Goal: Task Accomplishment & Management: Manage account settings

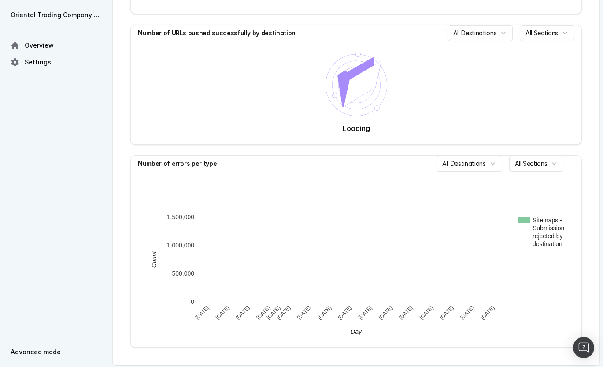
scroll to position [227, 0]
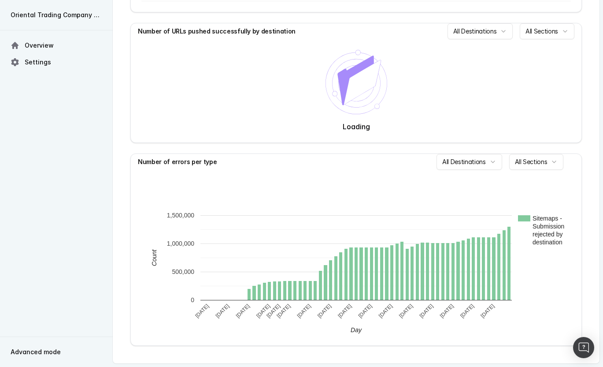
click at [30, 350] on span "Advanced mode" at bounding box center [36, 351] width 50 height 9
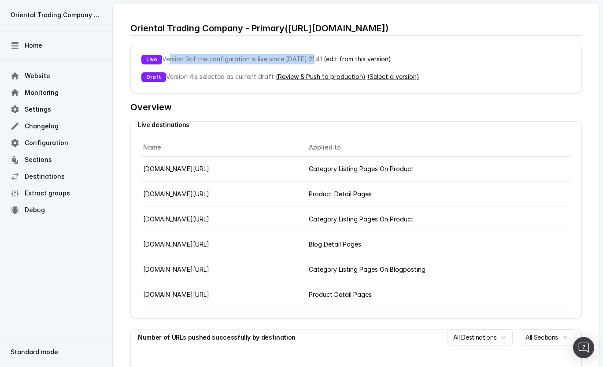
drag, startPoint x: 200, startPoint y: 56, endPoint x: 305, endPoint y: 56, distance: 105.3
click at [305, 56] on p "Live Version 3 of the configuration is live since 09/09/2025, 21:41 (edit from …" at bounding box center [356, 59] width 430 height 11
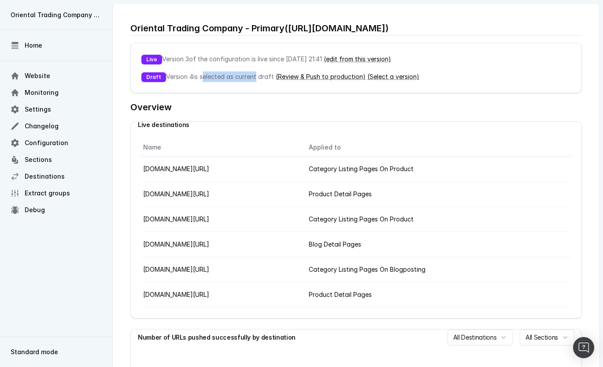
drag, startPoint x: 249, startPoint y: 75, endPoint x: 193, endPoint y: 76, distance: 55.5
click at [193, 76] on p "Draft Version 4 is selected as current draft (Review & Push to production) (Sel…" at bounding box center [356, 76] width 430 height 11
click at [189, 76] on p "Draft Version 4 is selected as current draft (Review & Push to production) (Sel…" at bounding box center [356, 76] width 430 height 11
click at [321, 75] on link "(Review & Push to production)" at bounding box center [321, 76] width 90 height 7
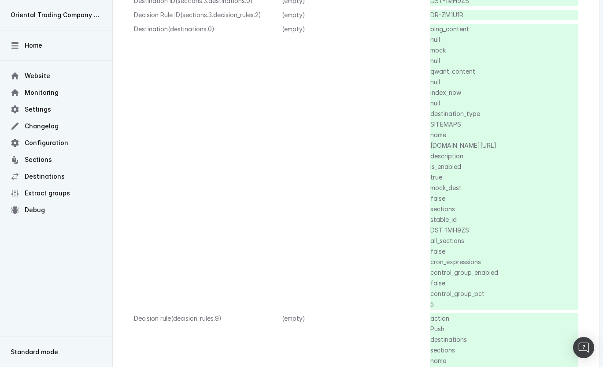
scroll to position [351, 0]
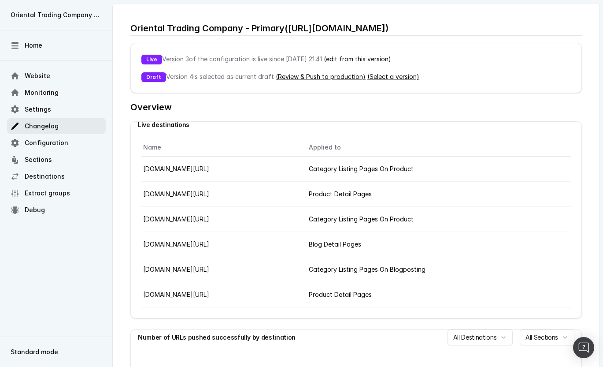
click at [37, 123] on span "Changelog" at bounding box center [42, 126] width 34 height 9
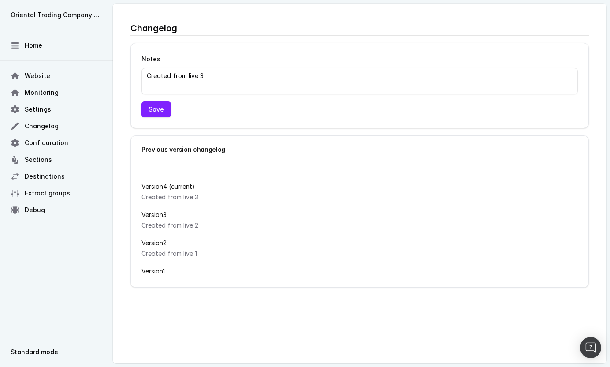
click at [161, 189] on h3 "Version 4 (current)" at bounding box center [359, 186] width 436 height 11
click at [160, 197] on p "Created from live 3" at bounding box center [359, 197] width 436 height 11
drag, startPoint x: 154, startPoint y: 197, endPoint x: 204, endPoint y: 195, distance: 50.7
click at [204, 195] on p "Created from live 3" at bounding box center [359, 197] width 436 height 11
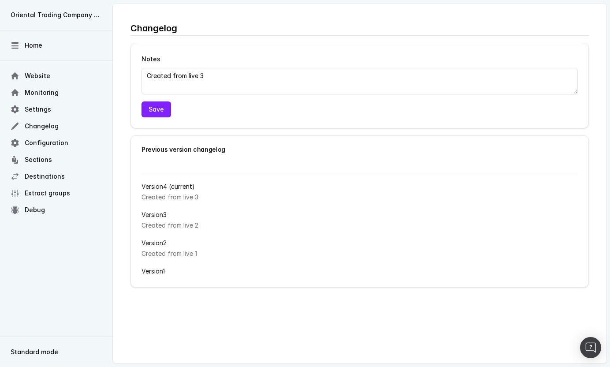
drag, startPoint x: 188, startPoint y: 220, endPoint x: 181, endPoint y: 227, distance: 10.0
click at [187, 221] on p "Created from live 2" at bounding box center [359, 225] width 436 height 11
click at [178, 229] on p "Created from live 2" at bounding box center [359, 225] width 436 height 11
click at [145, 210] on h3 "Version 3" at bounding box center [359, 214] width 436 height 11
click at [157, 220] on p "Created from live 2" at bounding box center [359, 225] width 436 height 11
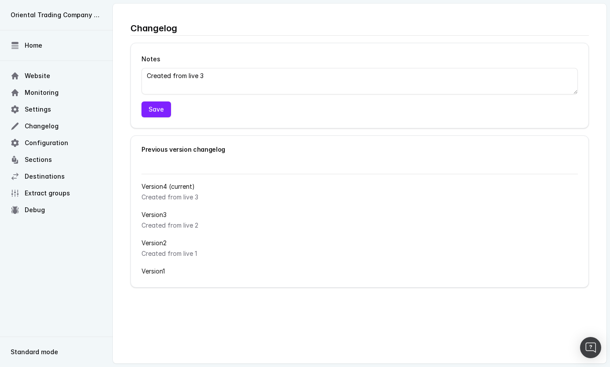
click at [164, 145] on div "Previous version changelog" at bounding box center [359, 149] width 457 height 27
click at [188, 147] on div "Previous version changelog" at bounding box center [359, 149] width 436 height 6
click at [163, 219] on h3 "Version 3" at bounding box center [359, 214] width 436 height 11
click at [163, 230] on p "Created from live 2" at bounding box center [359, 225] width 436 height 11
click at [32, 108] on span "Settings" at bounding box center [38, 109] width 26 height 9
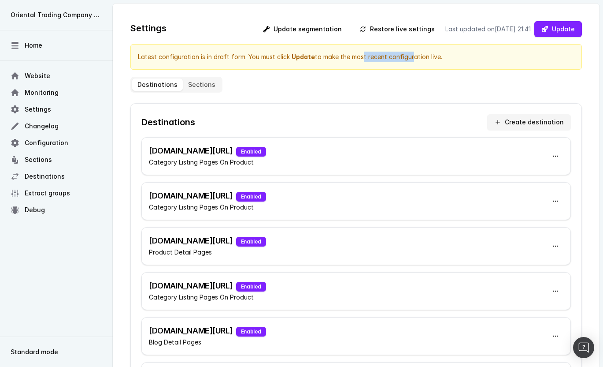
drag, startPoint x: 303, startPoint y: 59, endPoint x: 281, endPoint y: 58, distance: 22.5
click at [290, 58] on div "Latest configuration is in draft form. You must click Update to make the most r…" at bounding box center [356, 57] width 452 height 26
click at [292, 58] on strong "Update" at bounding box center [303, 56] width 23 height 7
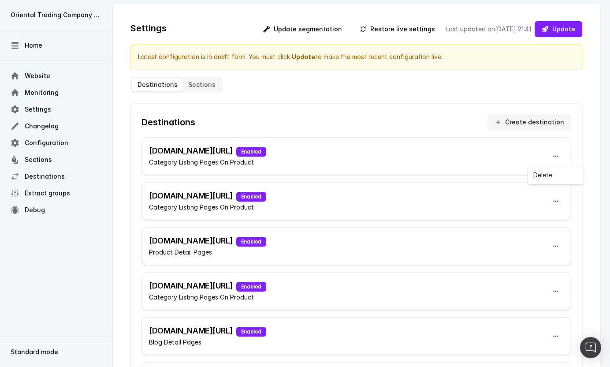
click at [553, 155] on html "Oriental Trading Company - Primary Home Website Monitoring Settings Changelog C…" at bounding box center [305, 238] width 610 height 477
click at [581, 216] on html "Oriental Trading Company - Primary Home Website Monitoring Settings Changelog C…" at bounding box center [305, 238] width 610 height 477
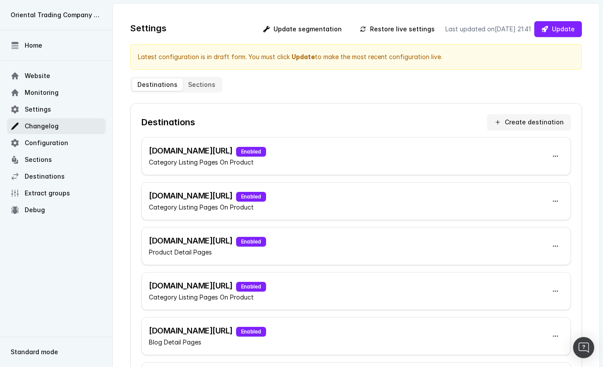
click at [52, 128] on span "Changelog" at bounding box center [42, 126] width 34 height 9
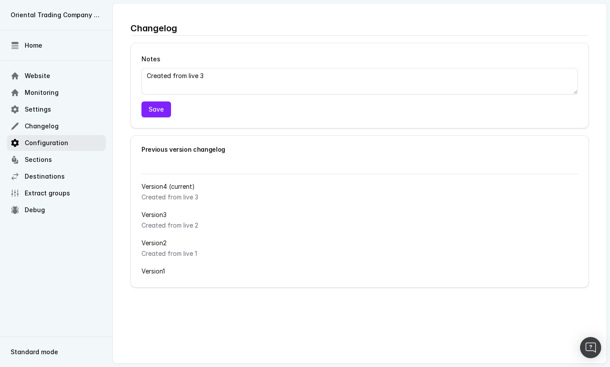
click at [41, 145] on span "Configuration" at bounding box center [47, 142] width 44 height 9
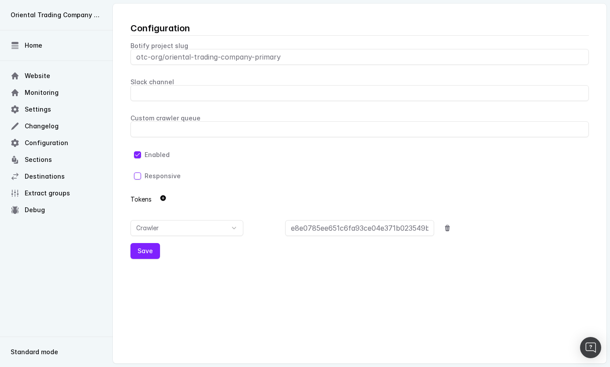
click at [170, 133] on input at bounding box center [359, 129] width 458 height 16
click at [34, 163] on span "Sections" at bounding box center [38, 159] width 27 height 9
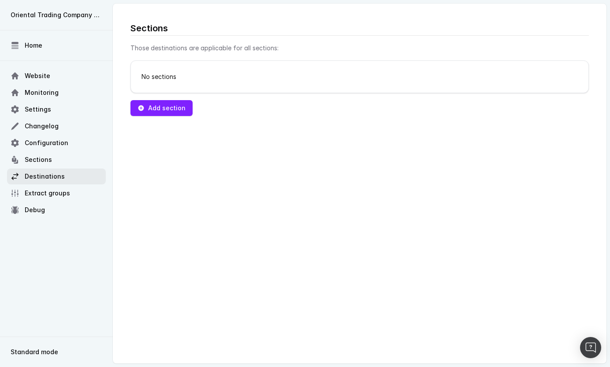
click at [42, 174] on span "Destinations" at bounding box center [45, 176] width 40 height 9
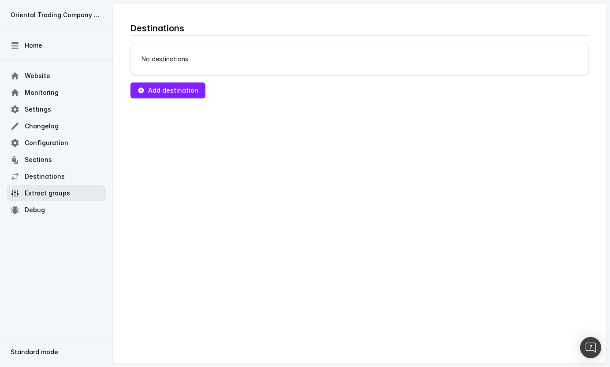
click at [48, 196] on span "Extract groups" at bounding box center [47, 193] width 45 height 9
click at [32, 213] on span "Debug" at bounding box center [35, 209] width 20 height 9
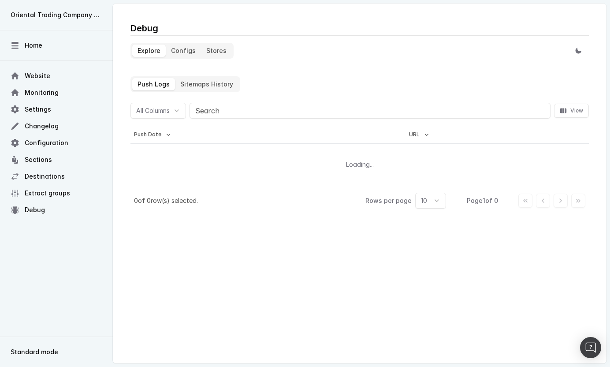
click at [179, 52] on button "Configs" at bounding box center [183, 51] width 35 height 12
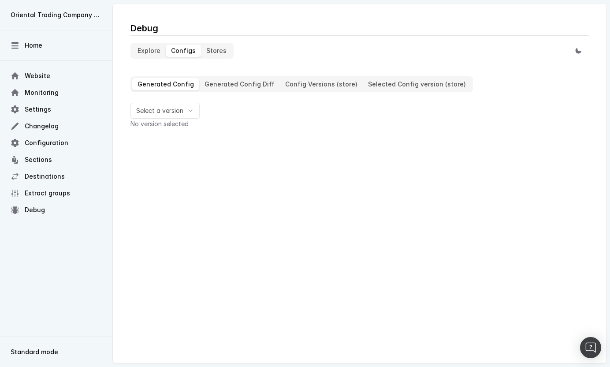
click at [247, 86] on Diff "Generated Config Diff" at bounding box center [239, 84] width 81 height 12
click at [172, 83] on Config "Generated Config" at bounding box center [165, 84] width 67 height 12
click at [163, 110] on html "Oriental Trading Company - Primary Home Website Monitoring Settings Changelog C…" at bounding box center [305, 183] width 610 height 367
drag, startPoint x: 172, startPoint y: 127, endPoint x: 253, endPoint y: 144, distance: 82.8
click at [252, 142] on div at bounding box center [370, 245] width 423 height 238
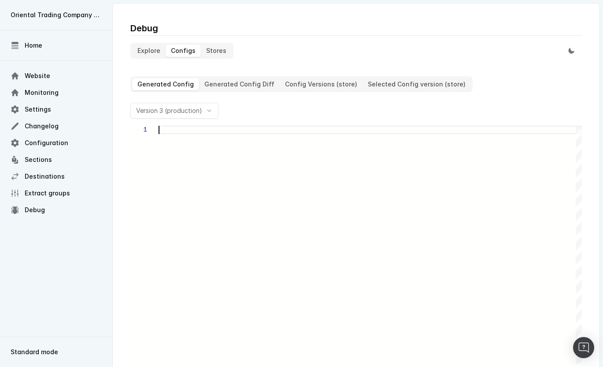
click at [253, 144] on div at bounding box center [370, 245] width 423 height 238
click at [152, 55] on button "Explore" at bounding box center [148, 51] width 33 height 12
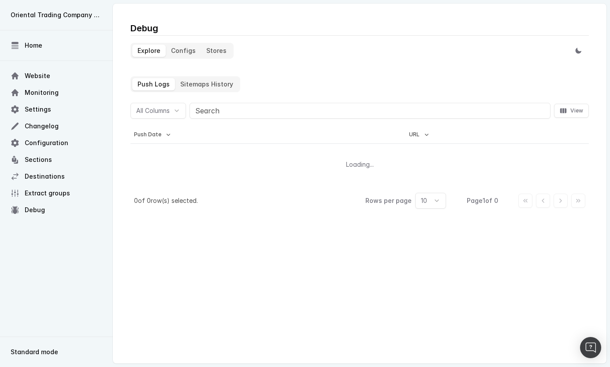
click at [194, 82] on History "Sitemaps History" at bounding box center [206, 84] width 63 height 12
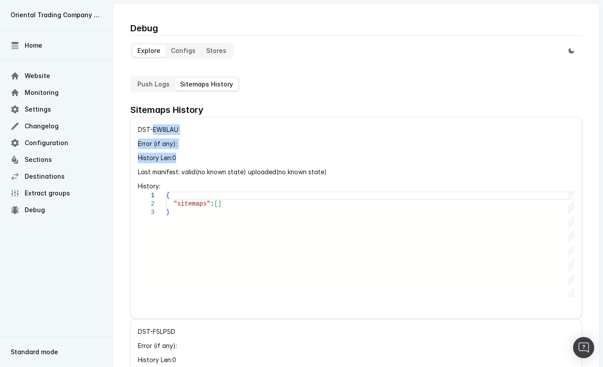
drag, startPoint x: 152, startPoint y: 126, endPoint x: 261, endPoint y: 156, distance: 112.7
click at [261, 156] on div "DST-EW8LAU Error (if any): History Len: 0 Last manifest: valid( no known state …" at bounding box center [356, 218] width 452 height 202
click at [261, 156] on p "History Len: 0" at bounding box center [356, 157] width 437 height 11
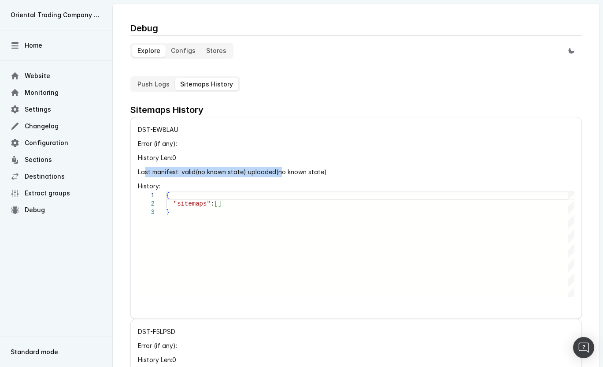
drag, startPoint x: 149, startPoint y: 172, endPoint x: 280, endPoint y: 176, distance: 130.9
click at [276, 176] on p "Last manifest: valid( no known state ) uploaded( no known state )" at bounding box center [356, 172] width 437 height 11
click at [280, 176] on p "Last manifest: valid( no known state ) uploaded( no known state )" at bounding box center [356, 172] width 437 height 11
drag, startPoint x: 295, startPoint y: 173, endPoint x: 191, endPoint y: 170, distance: 104.0
click at [197, 171] on p "Last manifest: valid( no known state ) uploaded( no known state )" at bounding box center [356, 172] width 437 height 11
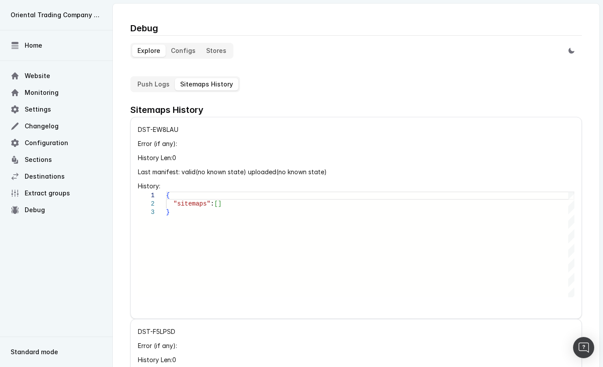
click at [191, 170] on p "Last manifest: valid( no known state ) uploaded( no known state )" at bounding box center [356, 172] width 437 height 11
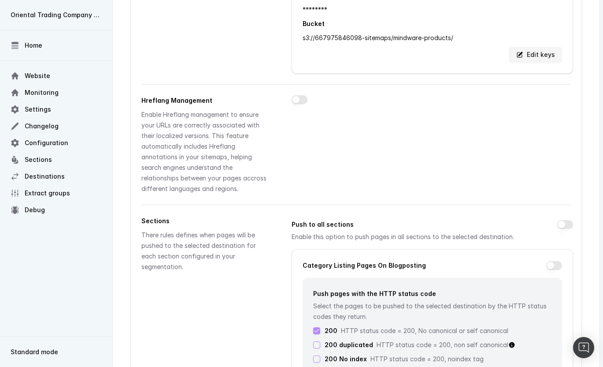
scroll to position [485, 0]
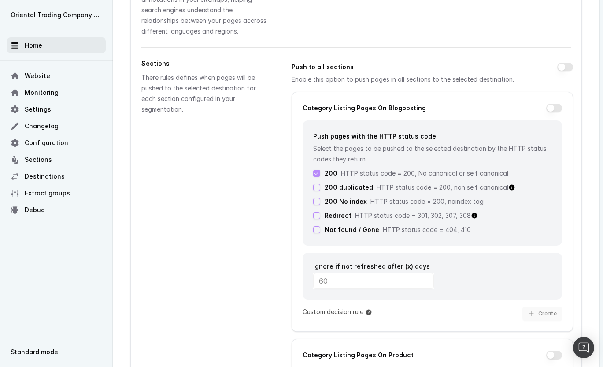
click at [36, 51] on link "Home" at bounding box center [56, 45] width 99 height 16
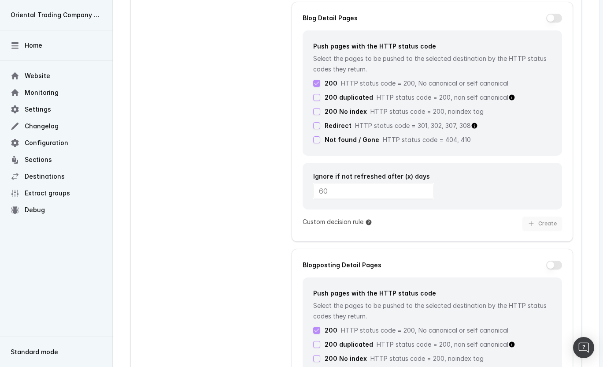
scroll to position [1217, 0]
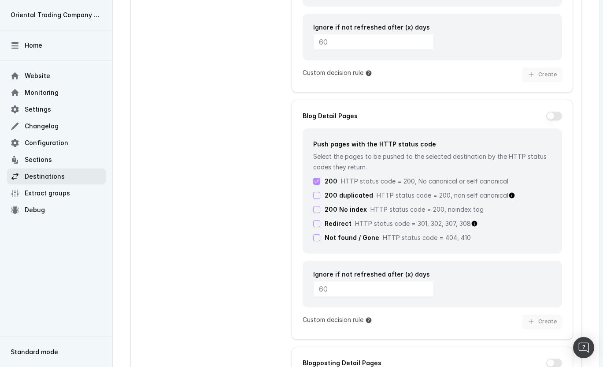
click at [33, 175] on span "Destinations" at bounding box center [45, 176] width 40 height 9
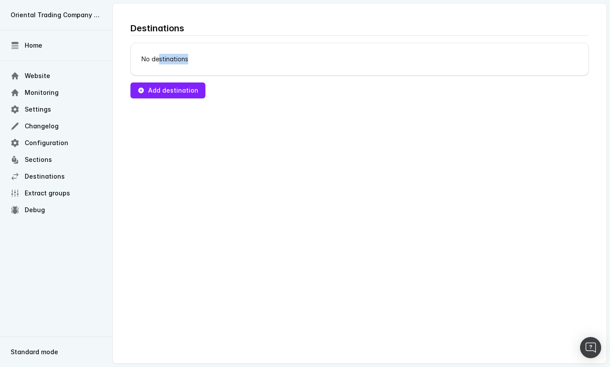
drag, startPoint x: 194, startPoint y: 60, endPoint x: 228, endPoint y: 61, distance: 33.9
click at [228, 61] on div "No destinations" at bounding box center [359, 59] width 457 height 32
click at [230, 61] on div "No destinations" at bounding box center [359, 59] width 457 height 32
click at [28, 78] on span "Website" at bounding box center [38, 75] width 26 height 9
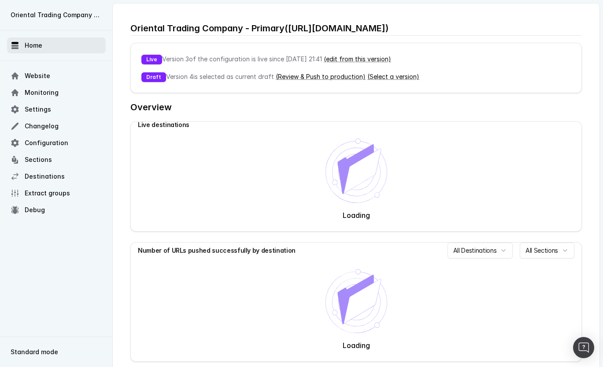
click at [37, 42] on span "Home" at bounding box center [34, 45] width 18 height 9
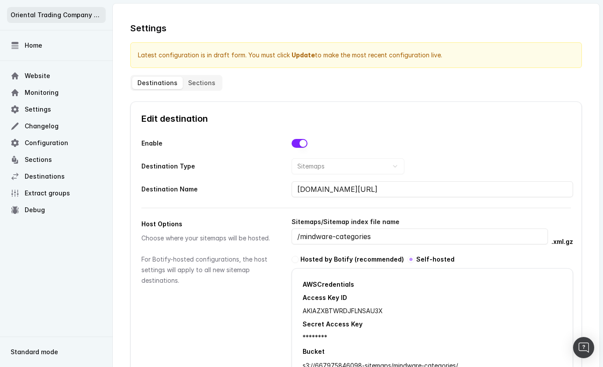
drag, startPoint x: 30, startPoint y: 15, endPoint x: 85, endPoint y: 16, distance: 55.5
click at [85, 16] on span "Oriental Trading Company - Primary" at bounding box center [57, 15] width 92 height 9
click at [33, 155] on span "Sections" at bounding box center [38, 159] width 27 height 9
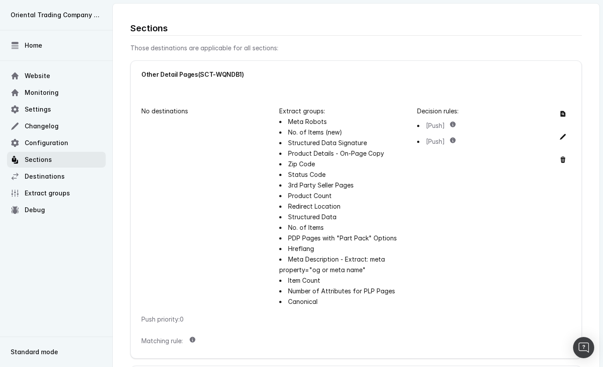
click at [33, 158] on span "Sections" at bounding box center [38, 159] width 27 height 9
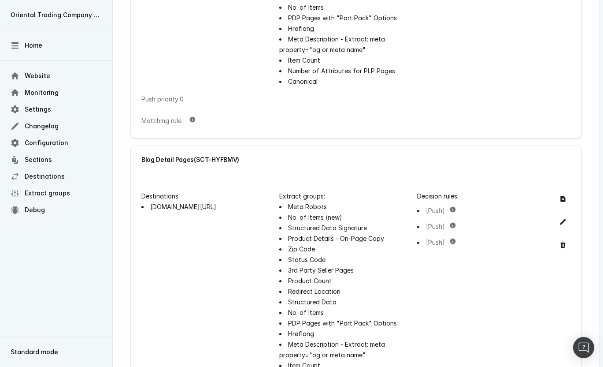
scroll to position [220, 0]
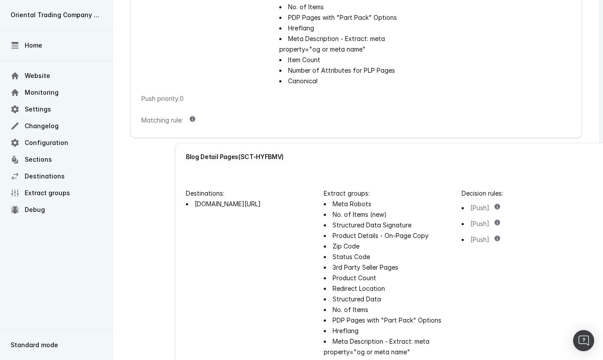
drag, startPoint x: 149, startPoint y: 158, endPoint x: 275, endPoint y: 151, distance: 125.8
click at [275, 154] on div "Blog Detail Pages ( SCT-HYFBMV )" at bounding box center [401, 157] width 430 height 6
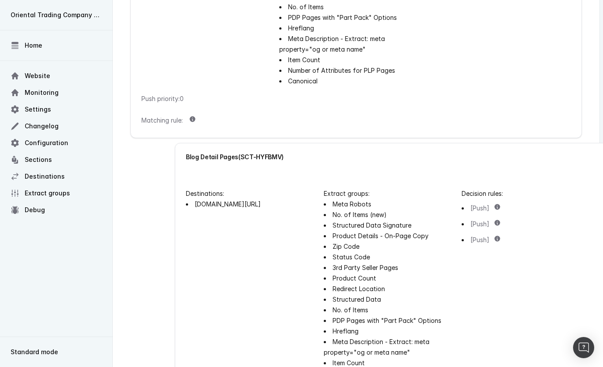
click at [275, 151] on div "Blog Detail Pages ( SCT-HYFBMV )" at bounding box center [400, 156] width 451 height 27
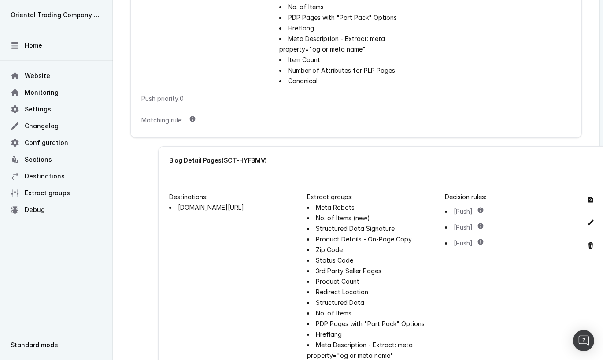
click at [221, 161] on div "Blog Detail Pages ( SCT-HYFBMV )" at bounding box center [384, 160] width 430 height 6
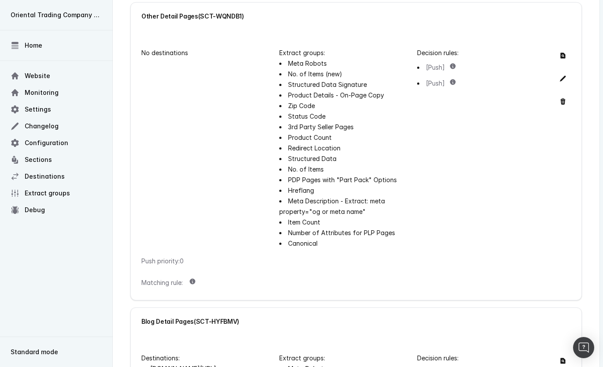
scroll to position [0, 0]
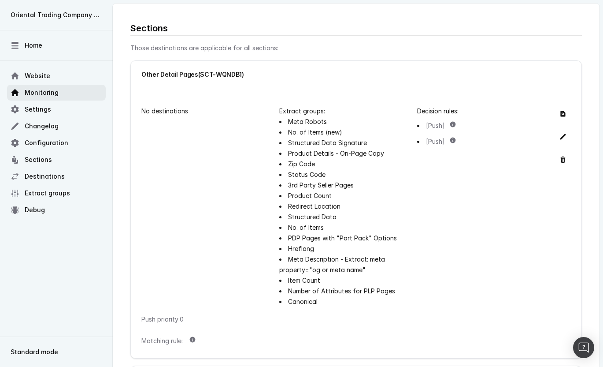
click at [39, 92] on span "Monitoring" at bounding box center [42, 92] width 34 height 9
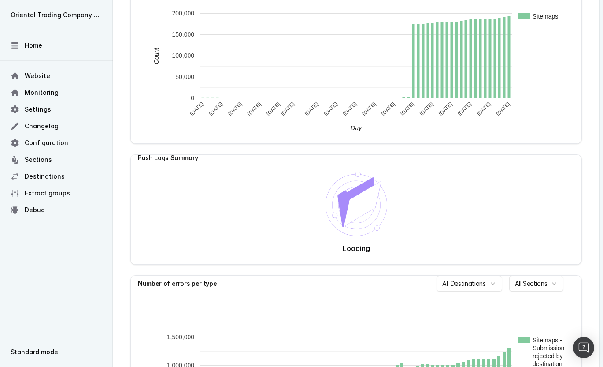
scroll to position [80, 0]
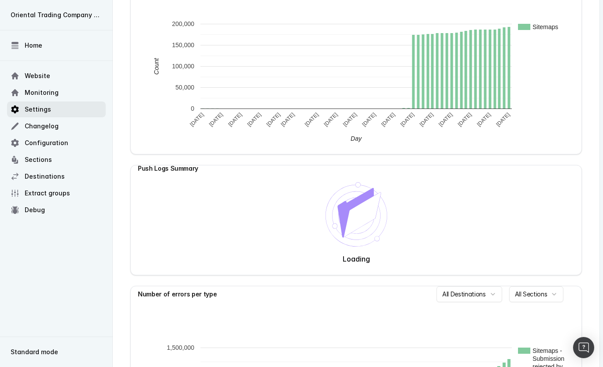
click at [38, 106] on span "Settings" at bounding box center [38, 109] width 26 height 9
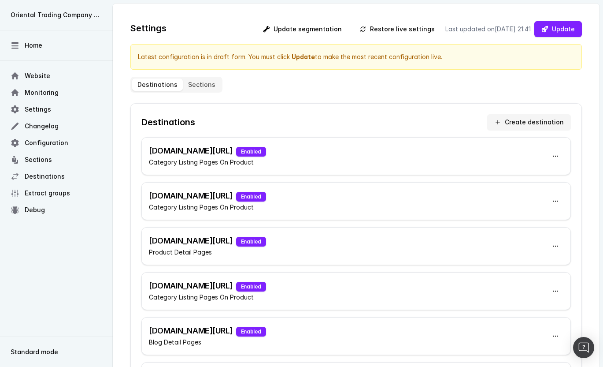
click at [556, 156] on html "Oriental Trading Company - Primary Home Website Monitoring Settings Changelog C…" at bounding box center [301, 238] width 603 height 477
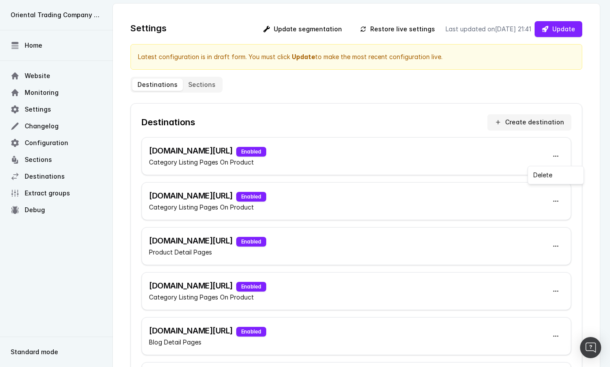
click at [556, 156] on html "Oriental Trading Company - Primary Home Website Monitoring Settings Changelog C…" at bounding box center [305, 238] width 610 height 477
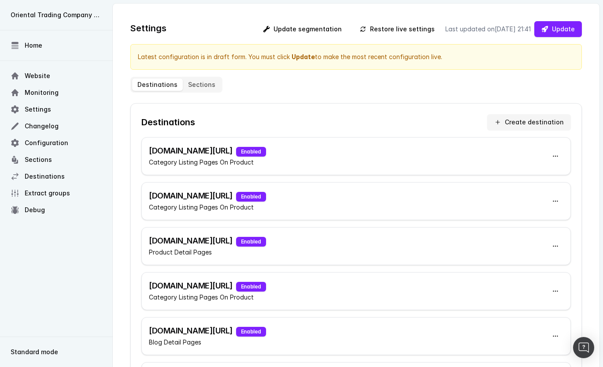
click at [266, 245] on h3 "sitemaps.orientaltrading.com/mindware-products Enabled" at bounding box center [207, 240] width 117 height 12
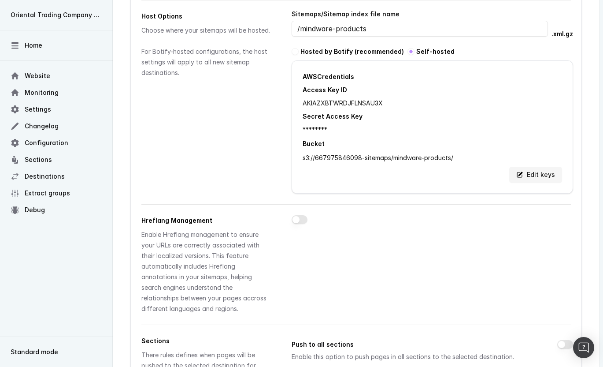
scroll to position [220, 0]
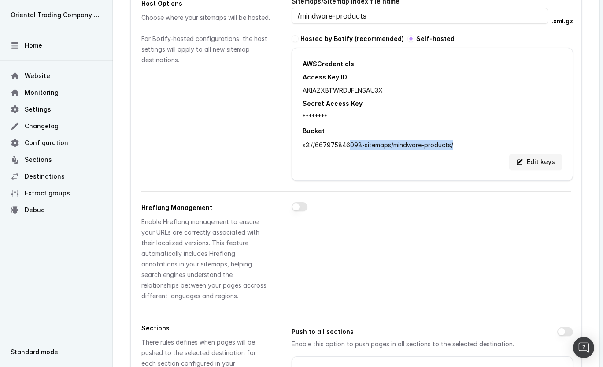
drag, startPoint x: 344, startPoint y: 143, endPoint x: 448, endPoint y: 144, distance: 103.6
click at [448, 144] on div "s3://667975846098-sitemaps/mindware-products/" at bounding box center [433, 145] width 260 height 11
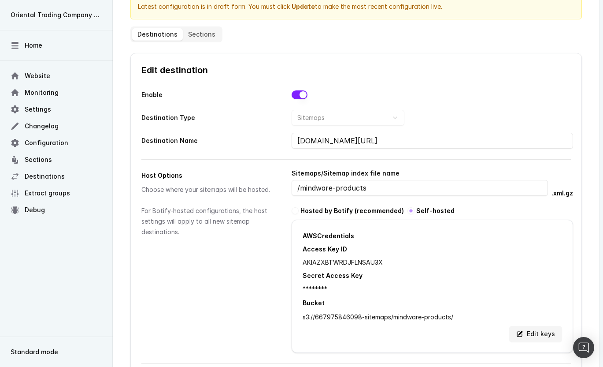
scroll to position [0, 0]
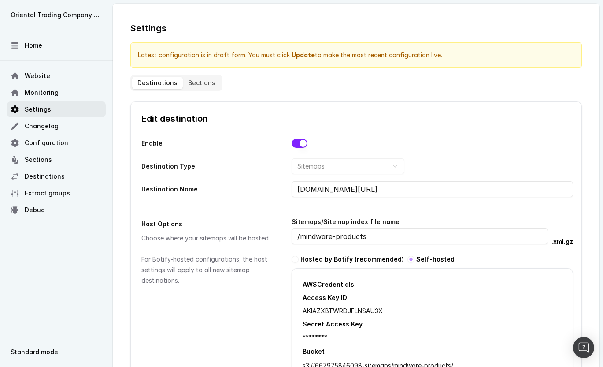
click at [34, 102] on link "Settings" at bounding box center [56, 109] width 99 height 16
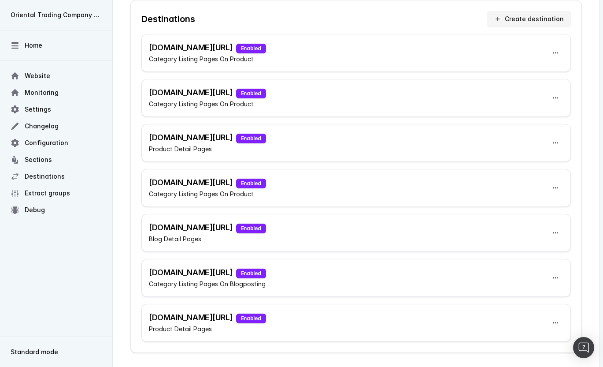
scroll to position [110, 0]
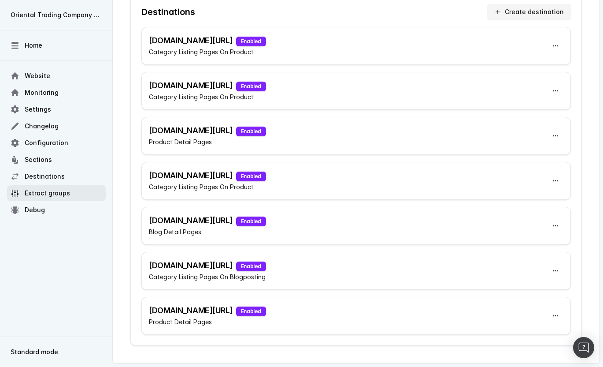
click at [38, 208] on span "Debug" at bounding box center [35, 209] width 20 height 9
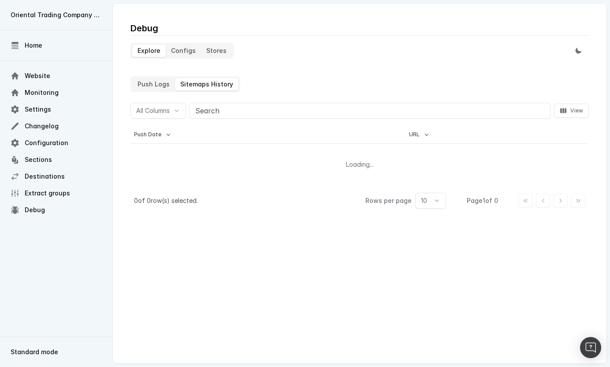
click at [187, 82] on History "Sitemaps History" at bounding box center [206, 84] width 63 height 12
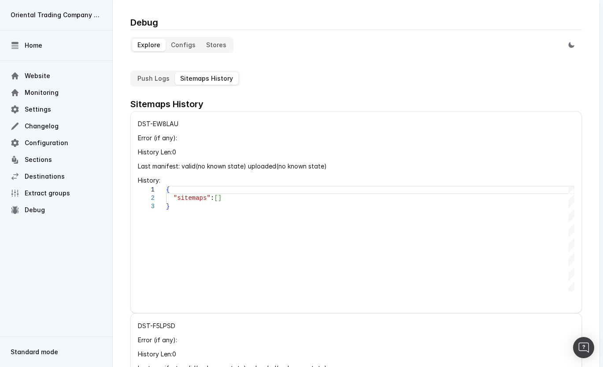
scroll to position [44, 0]
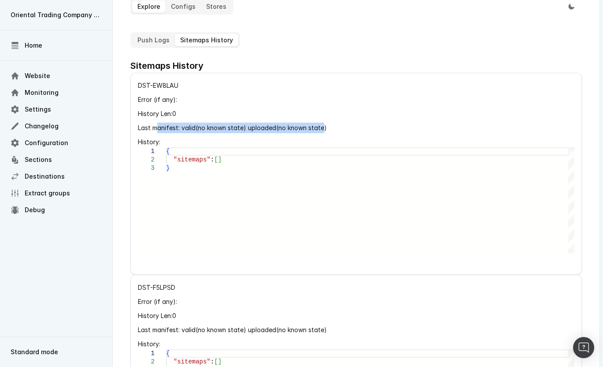
drag, startPoint x: 157, startPoint y: 129, endPoint x: 314, endPoint y: 132, distance: 156.9
click at [314, 132] on p "Last manifest: valid( no known state ) uploaded( no known state )" at bounding box center [356, 128] width 437 height 11
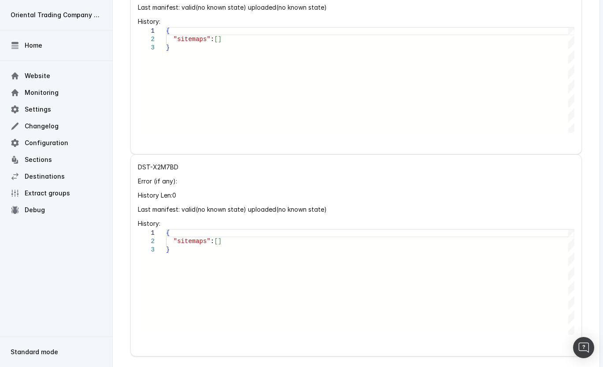
scroll to position [982, 0]
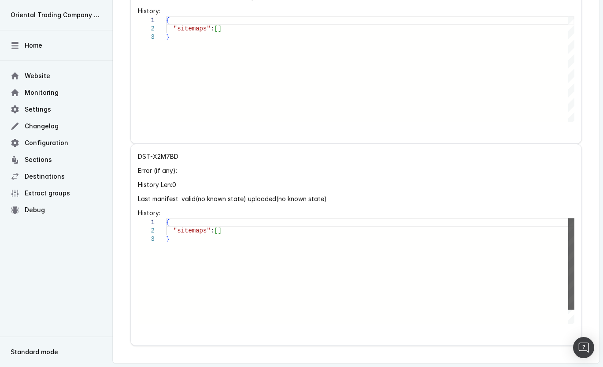
click at [570, 218] on div at bounding box center [571, 263] width 6 height 91
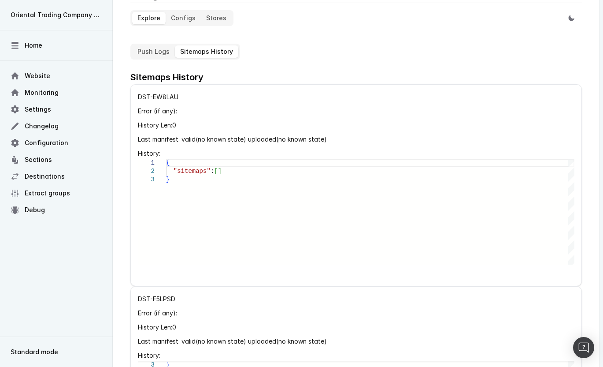
scroll to position [0, 0]
